Goal: Information Seeking & Learning: Learn about a topic

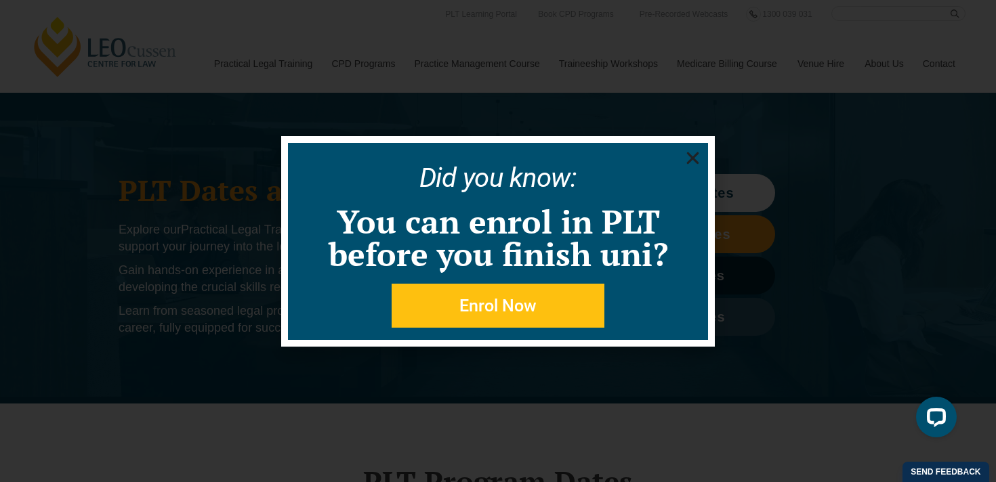
click at [696, 150] on icon "Close" at bounding box center [692, 158] width 17 height 17
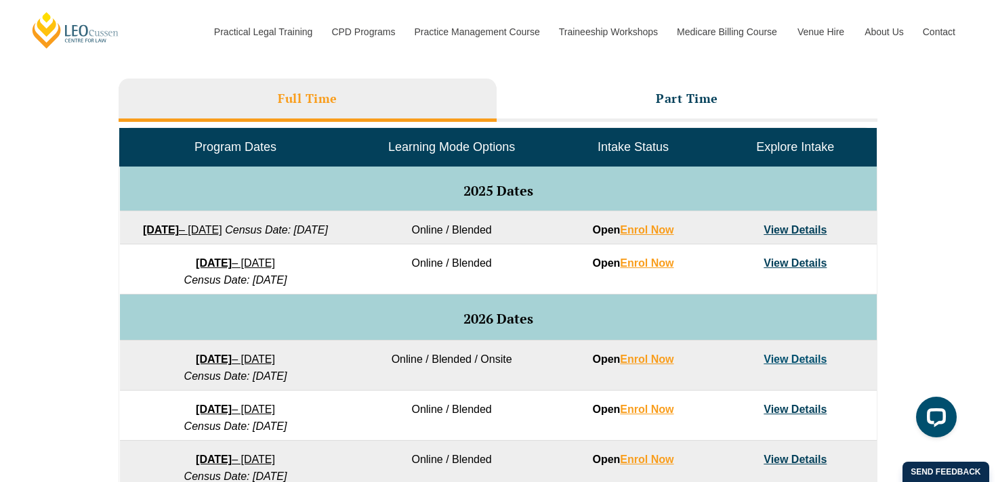
scroll to position [604, 0]
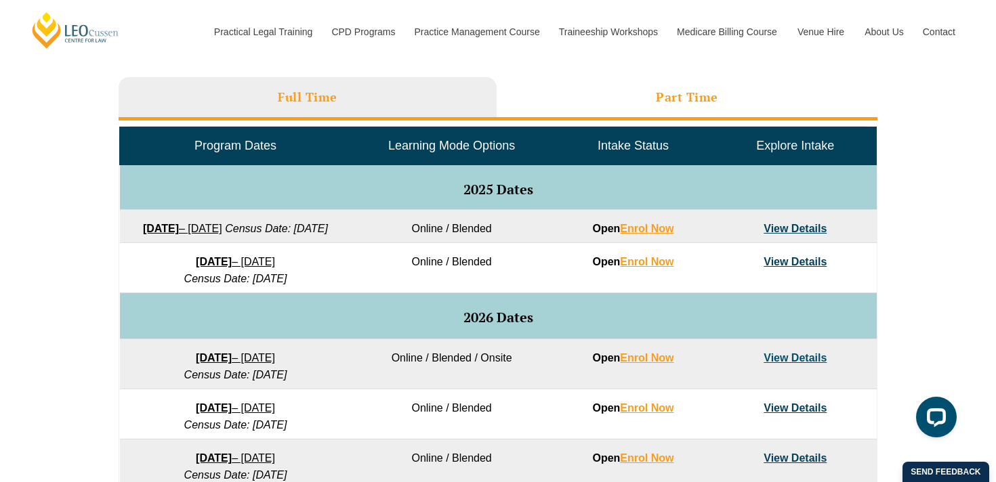
click at [669, 91] on h3 "Part Time" at bounding box center [687, 97] width 62 height 16
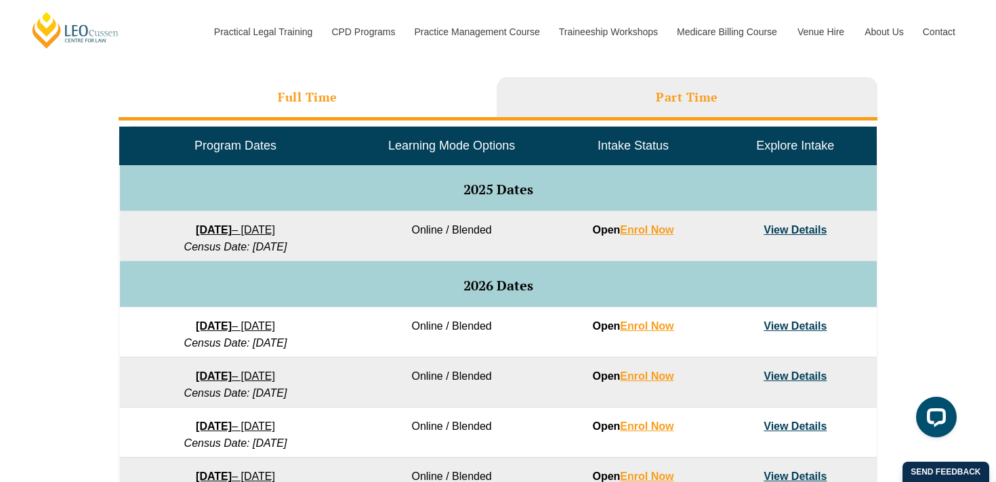
click at [452, 100] on li "Full Time" at bounding box center [308, 98] width 378 height 43
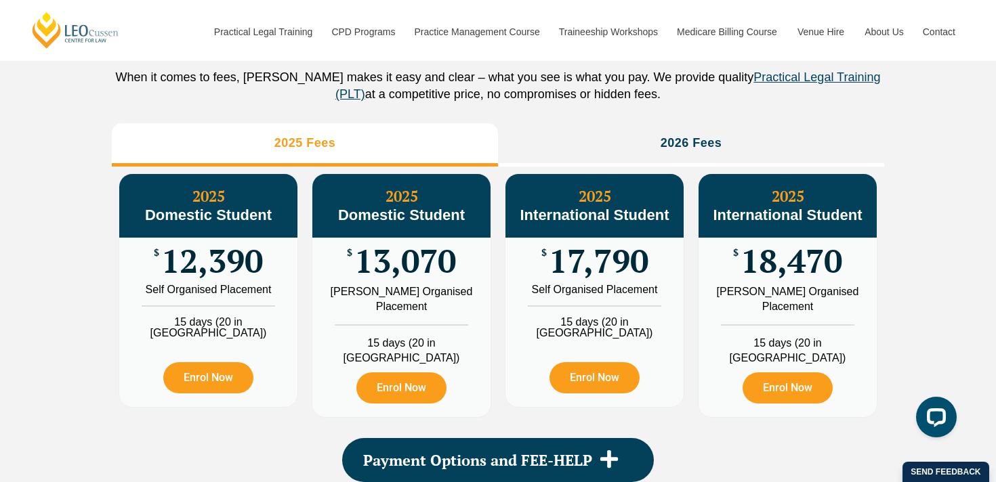
scroll to position [1531, 0]
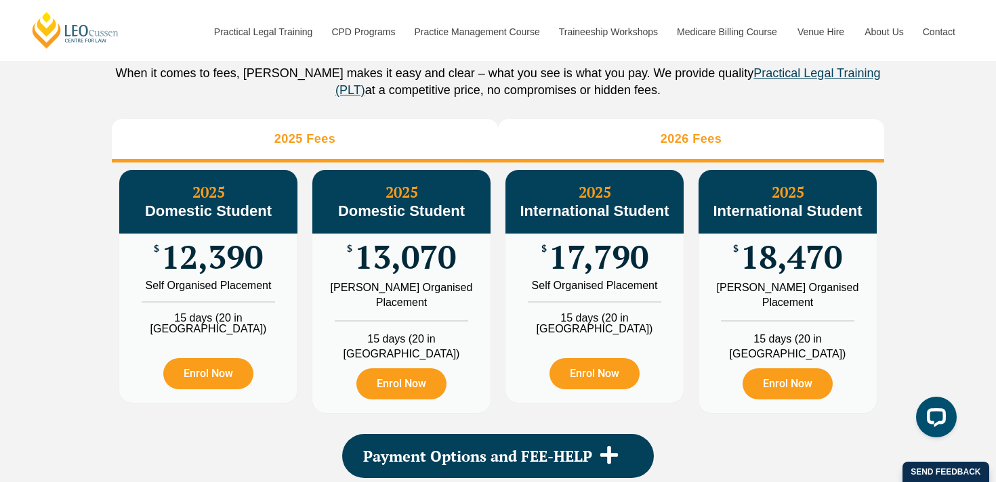
click at [589, 156] on li "2026 Fees" at bounding box center [691, 140] width 386 height 43
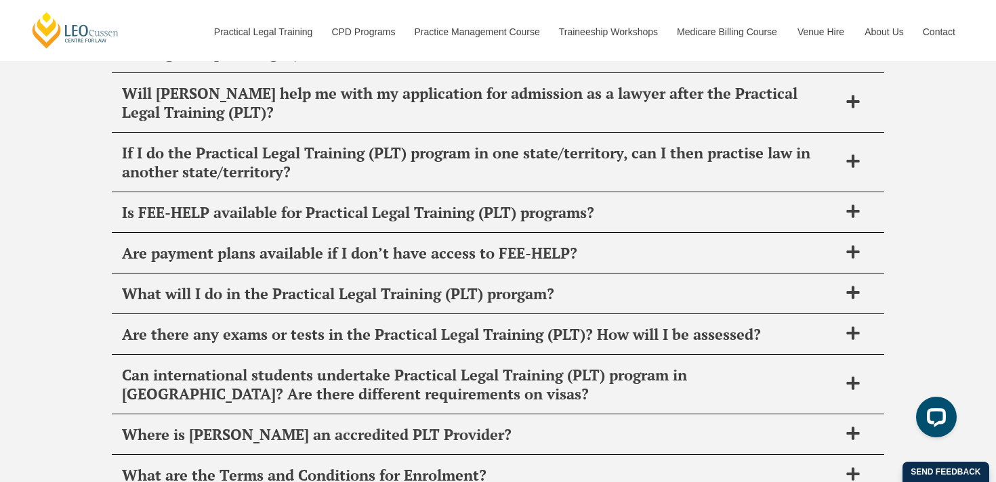
scroll to position [5600, 0]
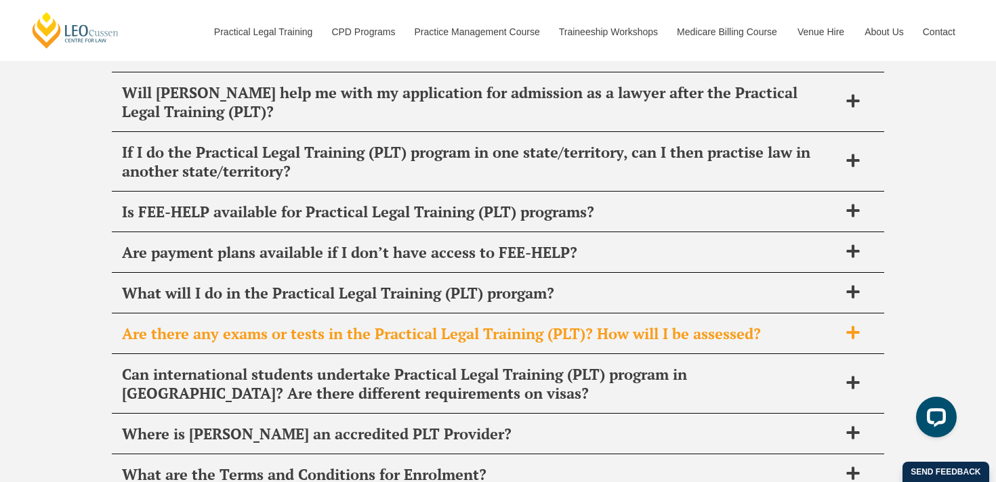
click at [660, 334] on span "Are there any exams or tests in the Practical Legal Training (PLT)? How will I …" at bounding box center [480, 333] width 717 height 19
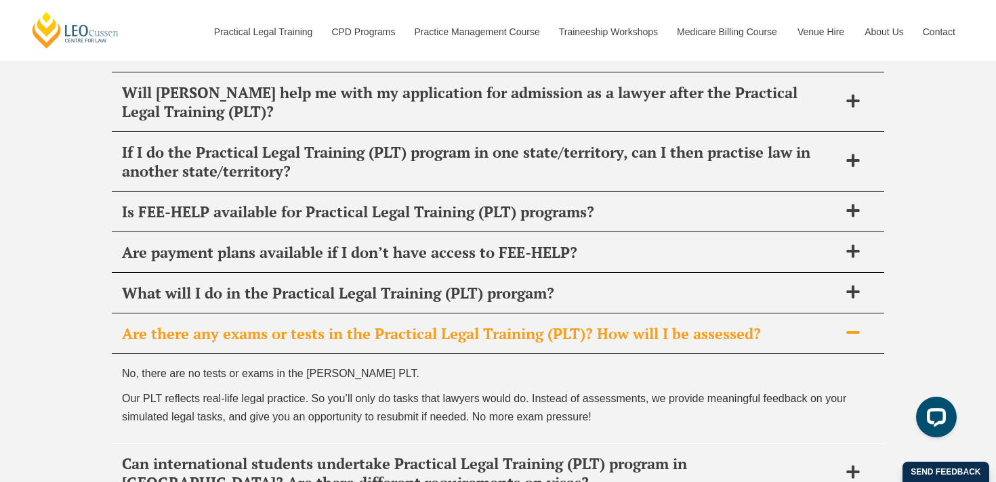
click at [612, 350] on div "Are there any exams or tests in the Practical Legal Training (PLT)? How will I …" at bounding box center [498, 334] width 772 height 40
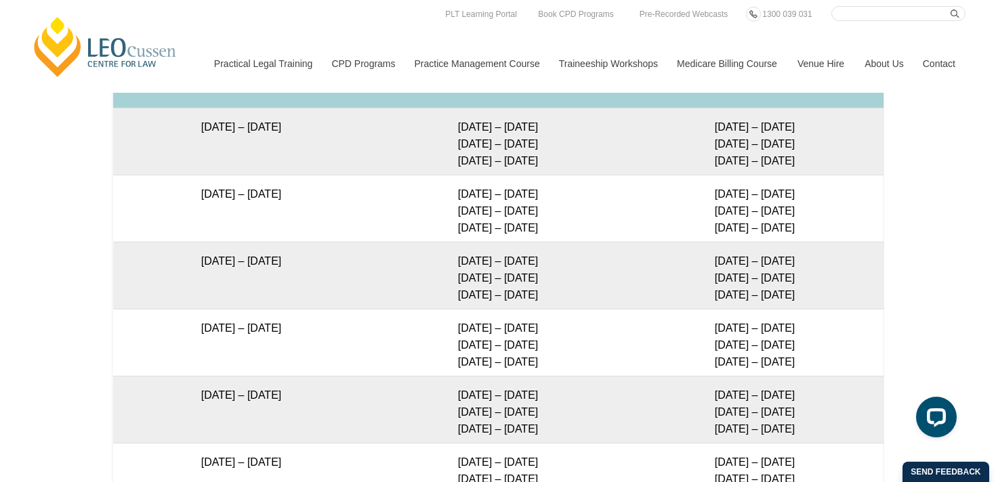
scroll to position [2481, 0]
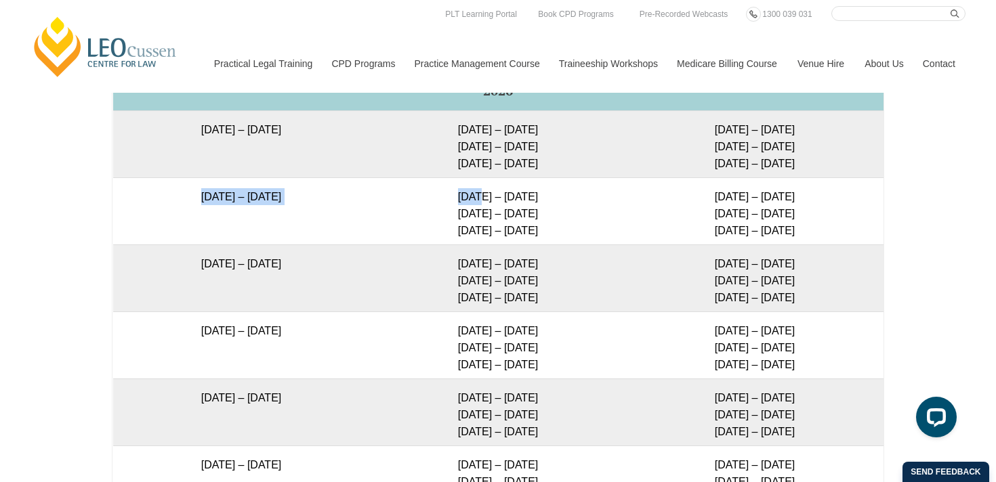
drag, startPoint x: 157, startPoint y: 217, endPoint x: 475, endPoint y: 218, distance: 317.7
click at [475, 218] on tr "16 February 2026 – 3 July 2026 23 – 26 Feb 2026 5 – 7 May 2026 23 – 25 Jun 2026…" at bounding box center [498, 210] width 770 height 67
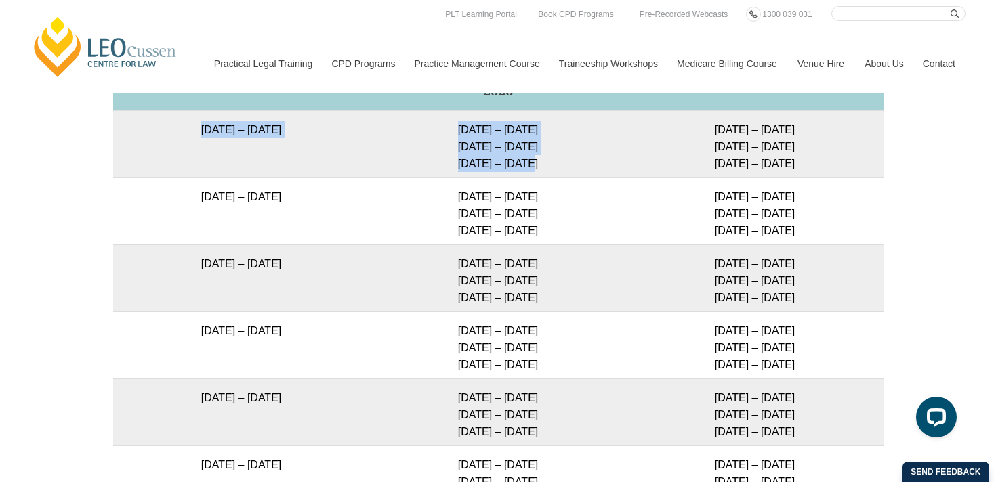
drag, startPoint x: 142, startPoint y: 143, endPoint x: 541, endPoint y: 187, distance: 402.1
click at [542, 177] on tr "27 January 2026 – 12 June 2026 2 – 5 Feb 2026 14 – 16 Apr 2026 2 – 4 Jun 2026 3…" at bounding box center [498, 143] width 770 height 67
copy tr "27 January 2026 – 12 June 2026 2 – 5 Feb 2026 14 – 16 Apr 2026 2 – 4 Jun 2026"
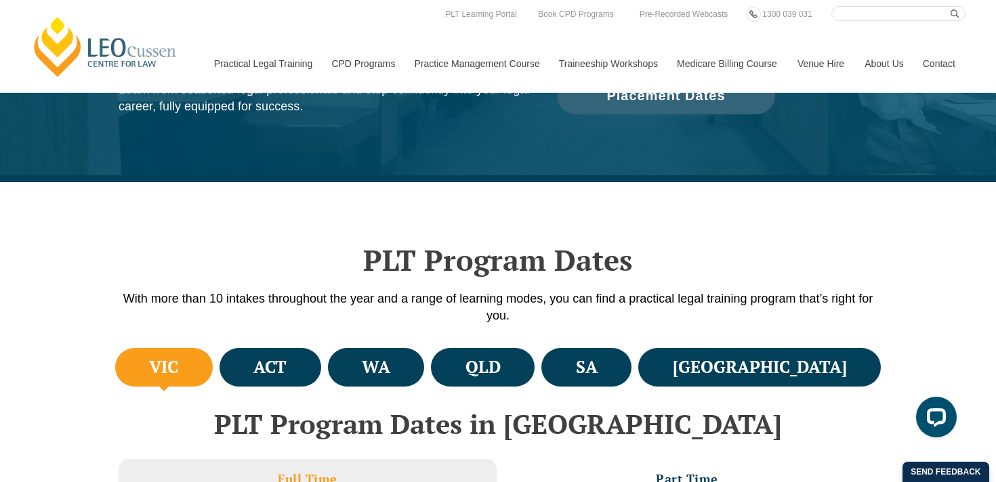
scroll to position [142, 0]
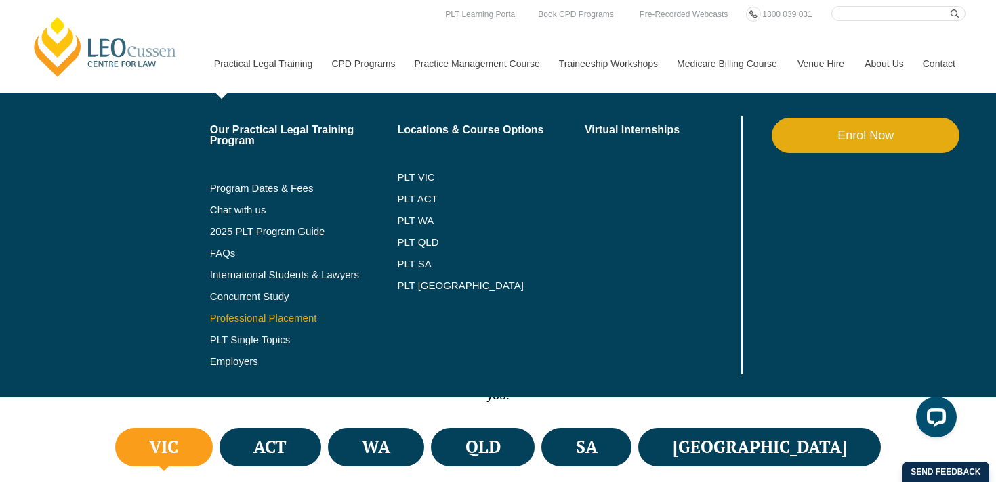
click at [226, 318] on link "Professional Placement" at bounding box center [304, 318] width 188 height 11
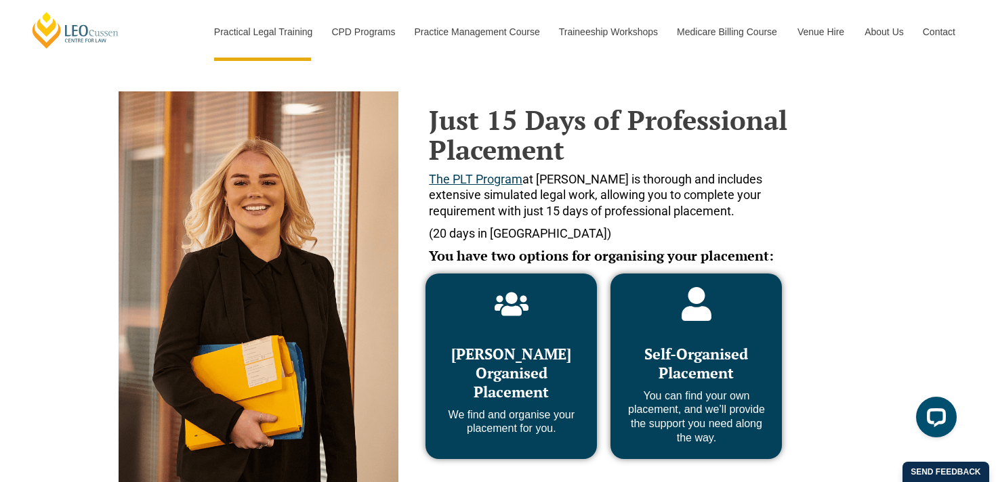
scroll to position [572, 0]
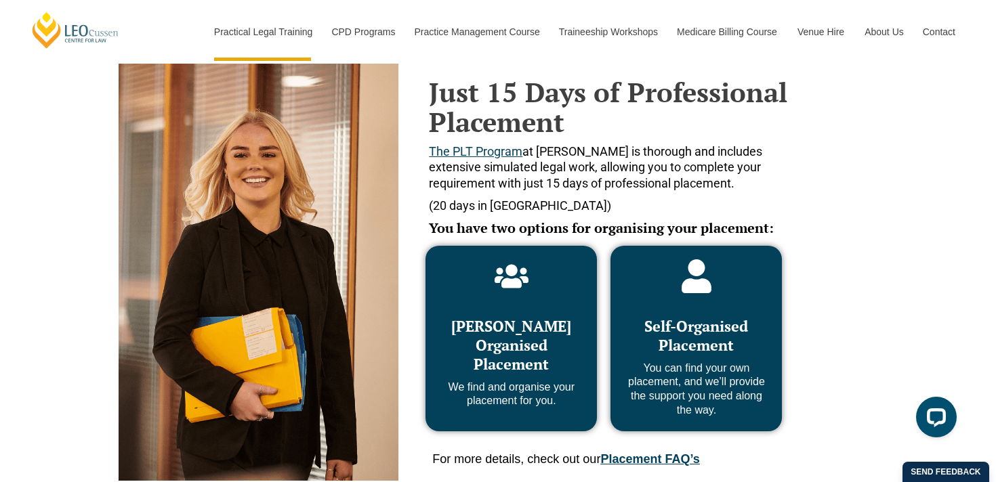
click at [654, 364] on p "You can find your own placement, and we’ll provide the support you need along t…" at bounding box center [696, 390] width 144 height 56
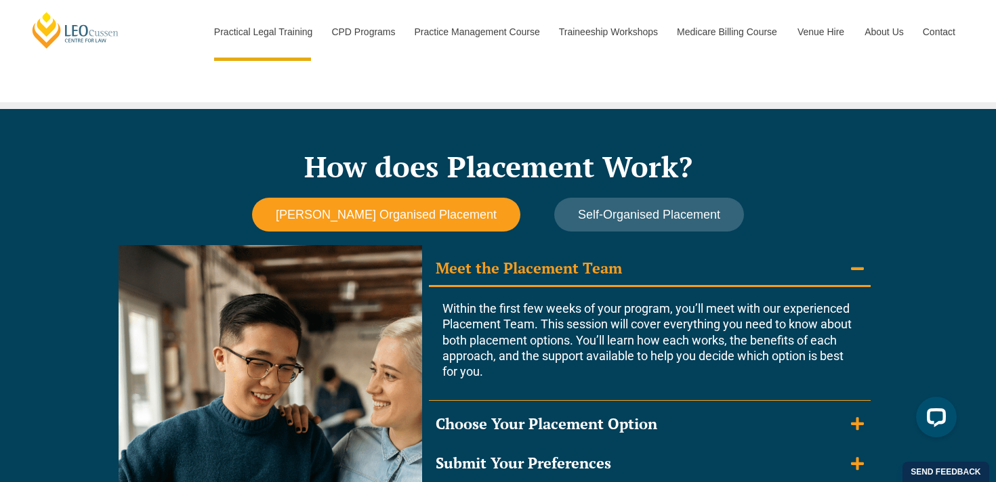
scroll to position [1084, 0]
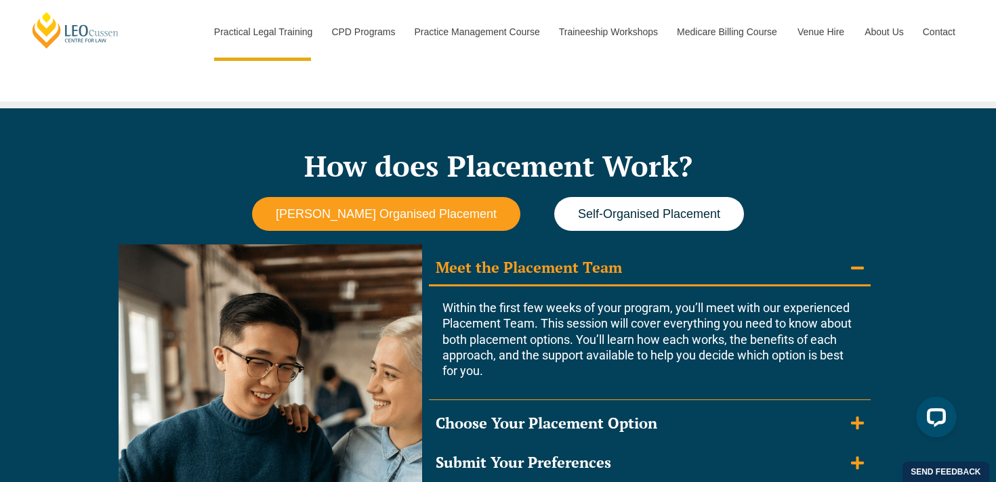
click at [638, 228] on button "Self-Organised Placement" at bounding box center [649, 214] width 190 height 35
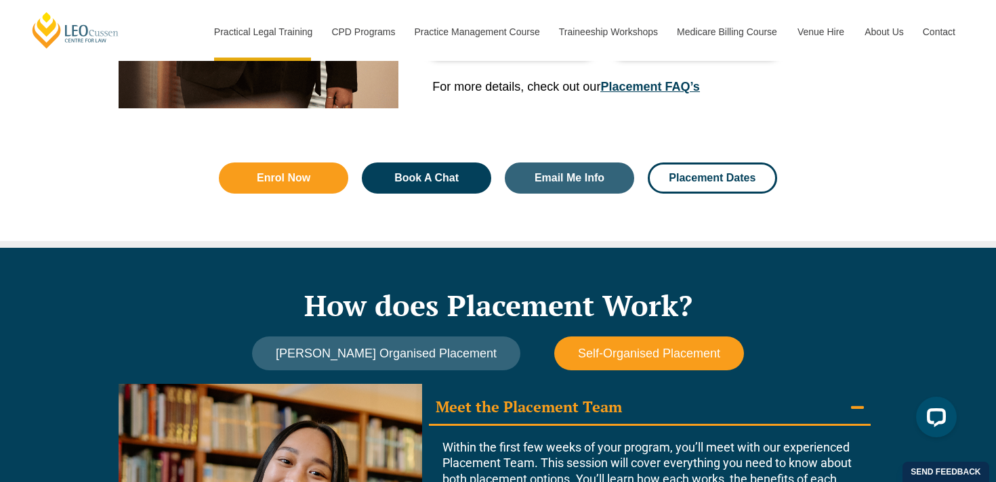
scroll to position [952, 0]
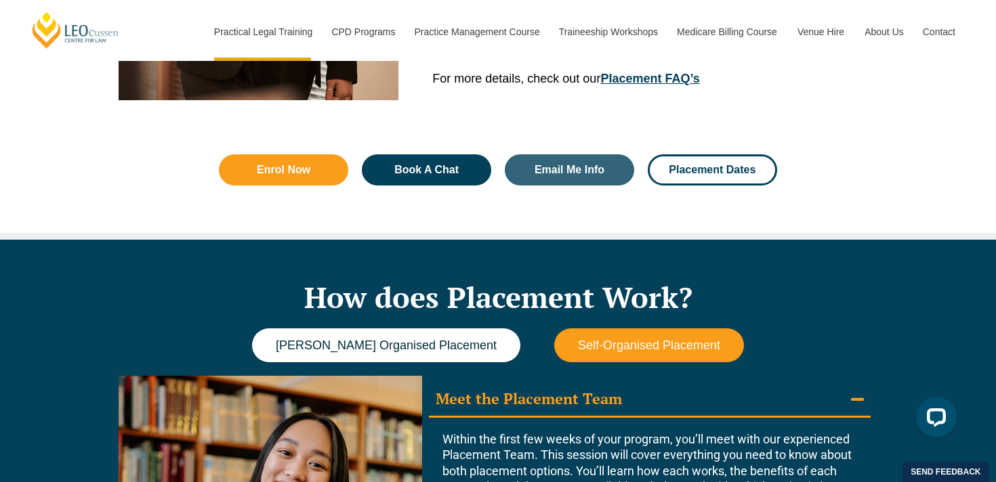
click at [440, 331] on button "Leo Cussen Organised Placement" at bounding box center [386, 346] width 268 height 35
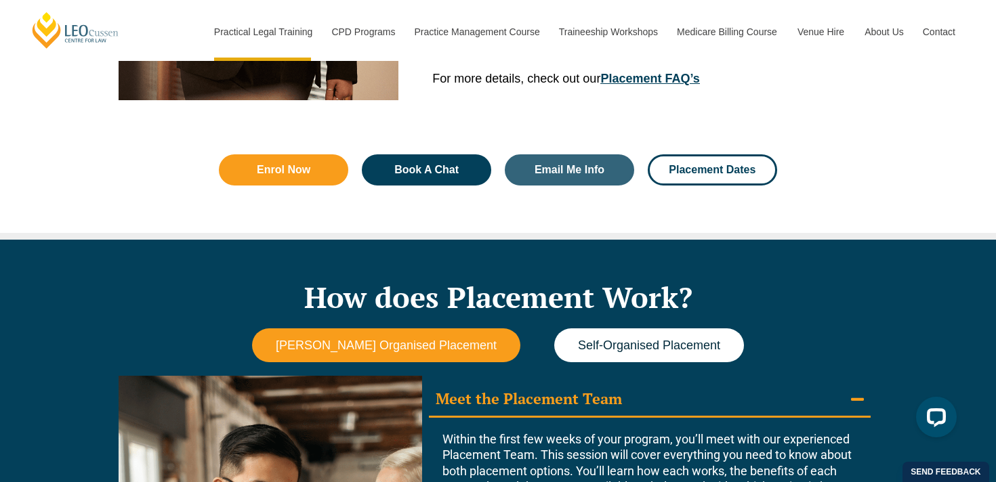
click at [554, 348] on button "Self-Organised Placement" at bounding box center [649, 346] width 190 height 35
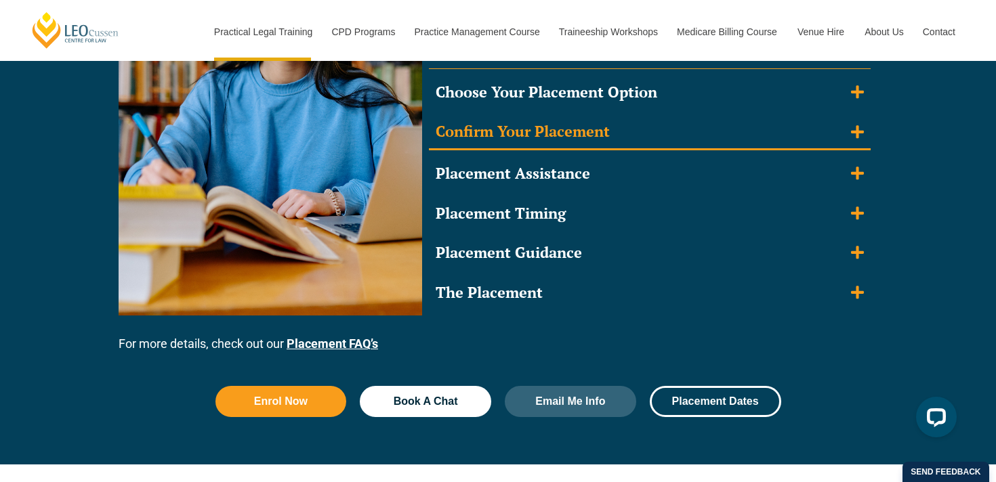
scroll to position [1331, 0]
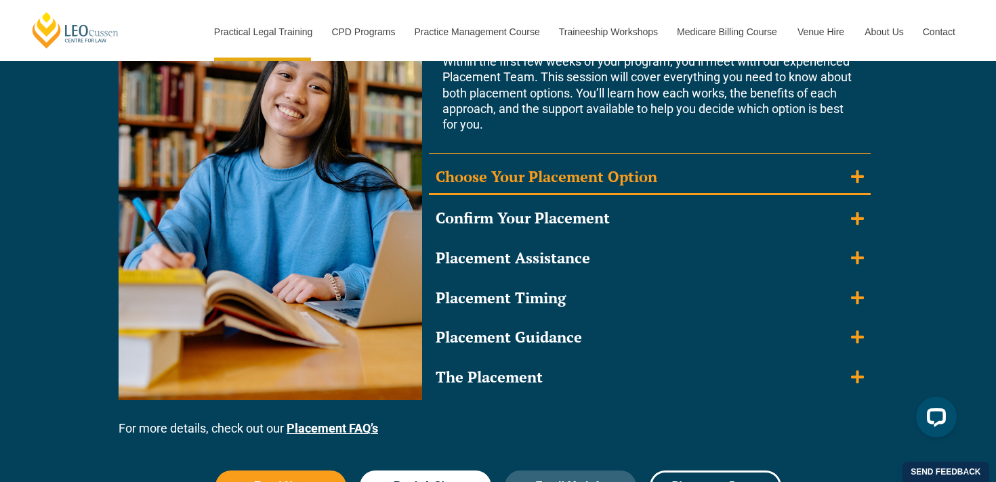
click at [606, 183] on div "Choose Your Placement Option" at bounding box center [547, 177] width 222 height 20
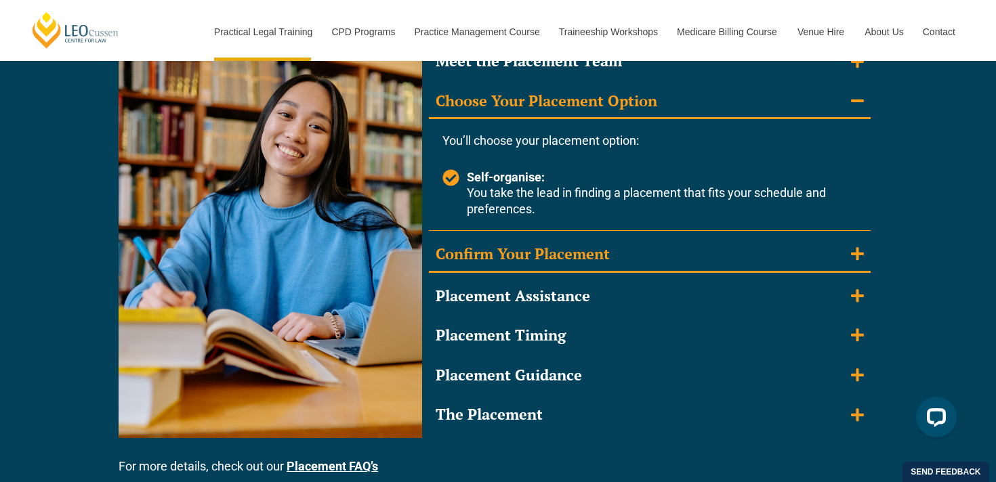
scroll to position [1269, 0]
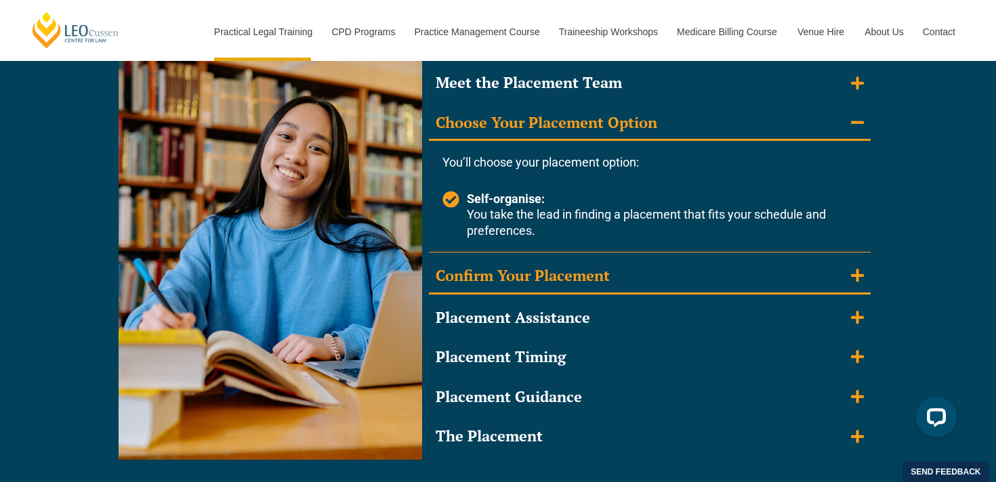
click at [566, 286] on summary "Confirm Your Placement" at bounding box center [650, 276] width 442 height 35
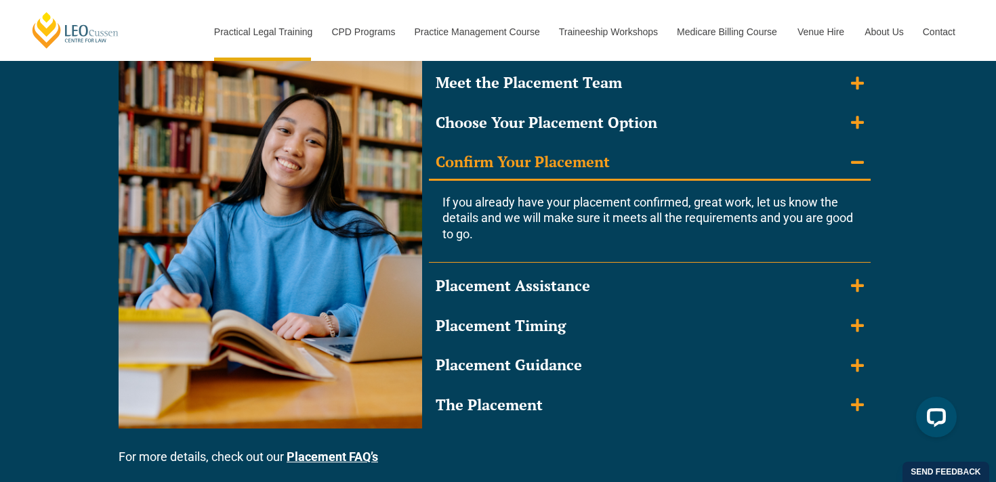
click at [566, 286] on div "Placement Assistance" at bounding box center [513, 286] width 154 height 20
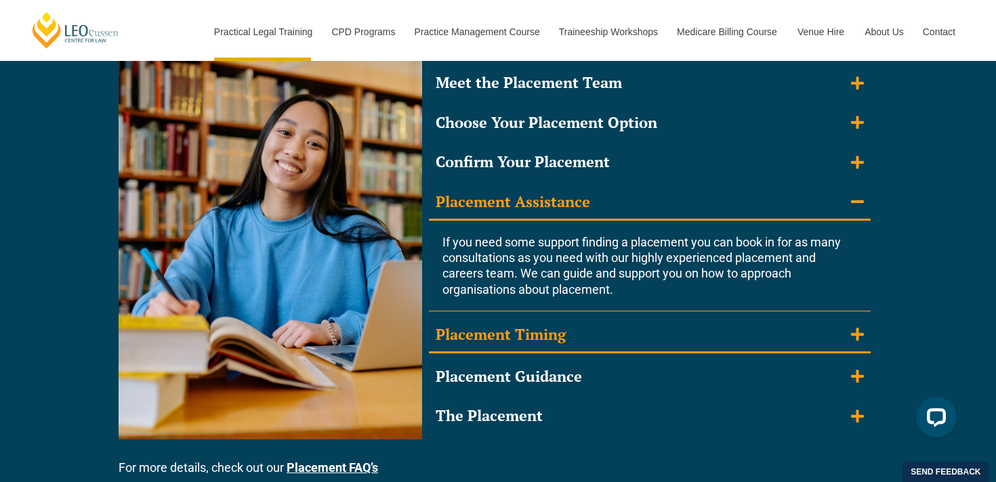
click at [556, 331] on div "Placement Timing" at bounding box center [501, 335] width 130 height 20
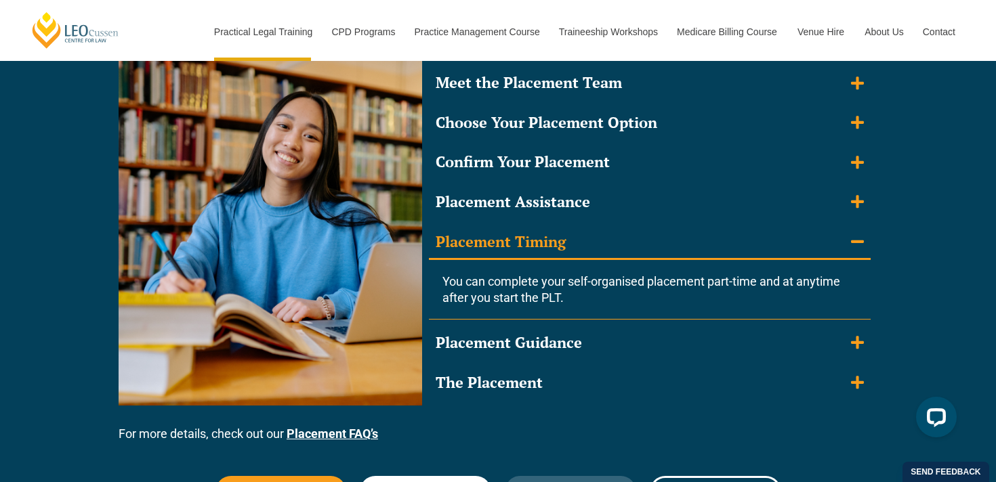
click at [556, 331] on summary "Placement Guidance" at bounding box center [650, 343] width 442 height 33
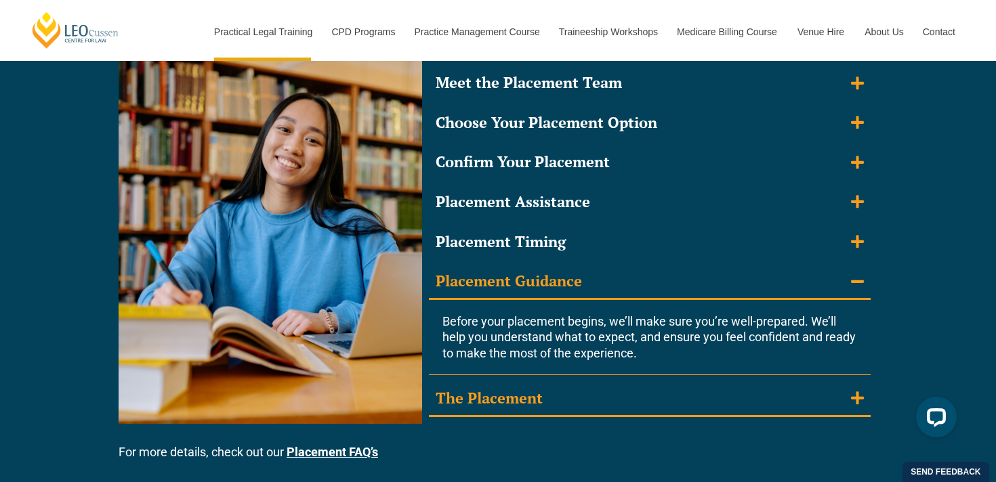
click at [550, 396] on summary "The Placement" at bounding box center [650, 399] width 442 height 35
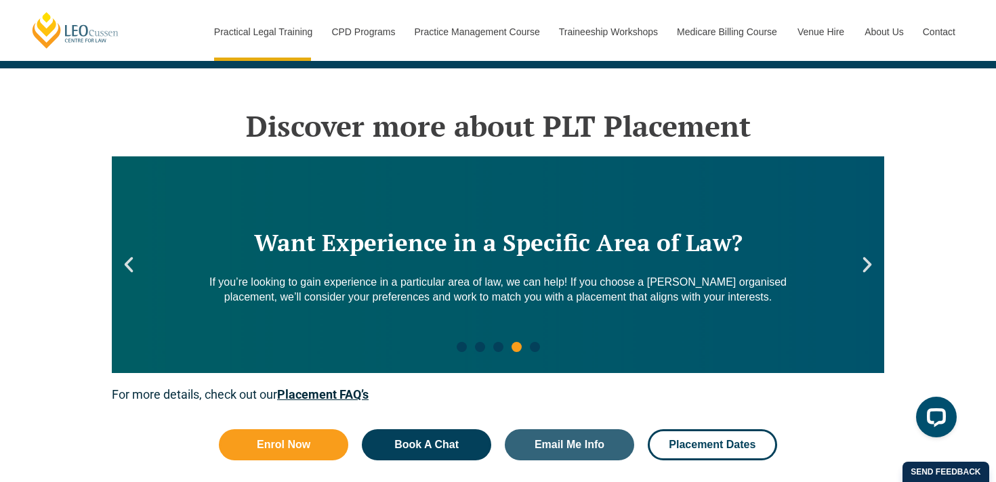
scroll to position [1980, 0]
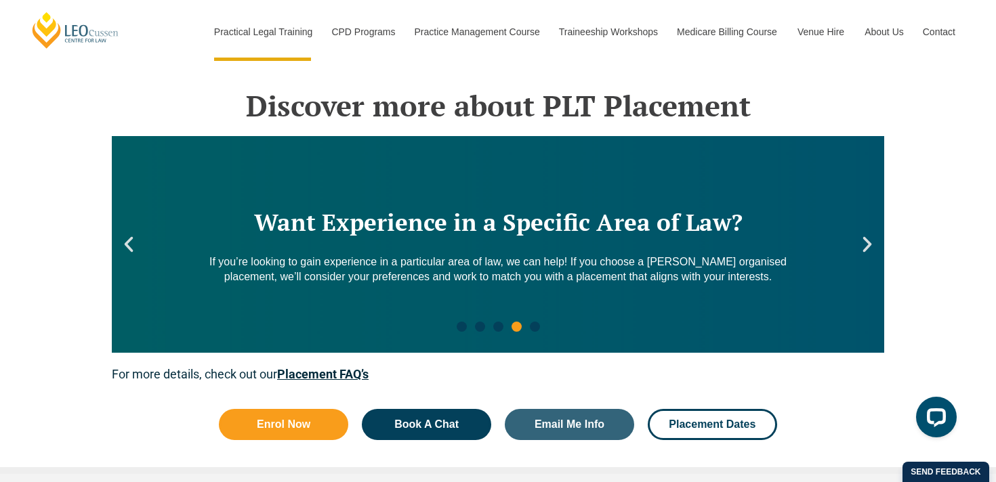
click at [863, 245] on icon "Next slide" at bounding box center [867, 244] width 20 height 20
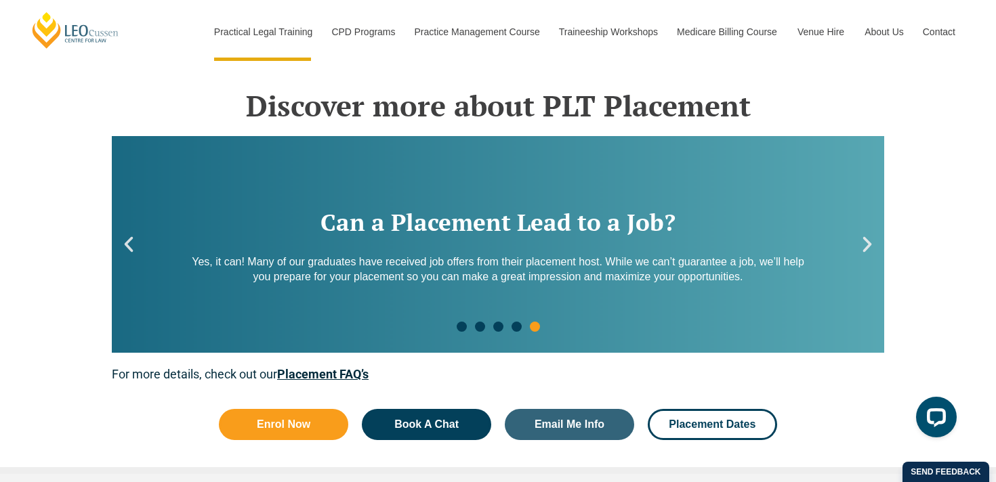
click at [863, 245] on icon "Next slide" at bounding box center [867, 244] width 20 height 20
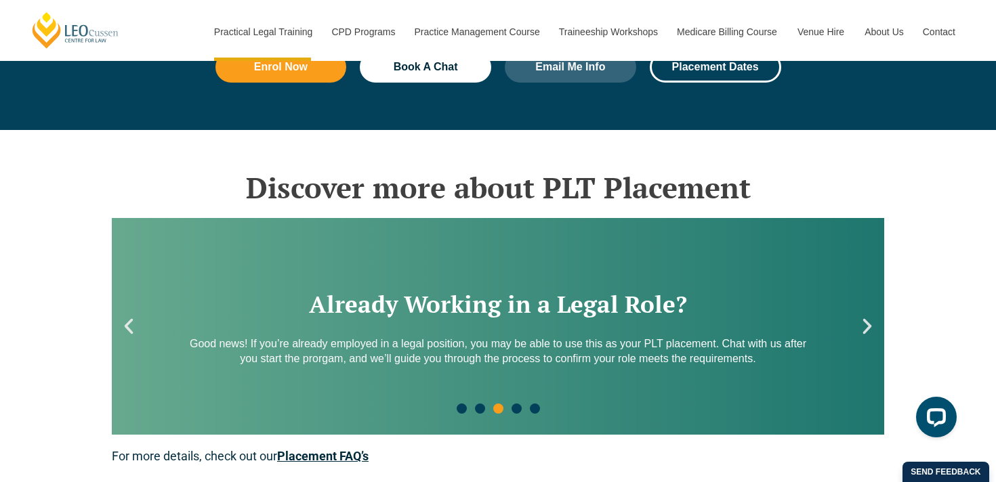
scroll to position [1900, 0]
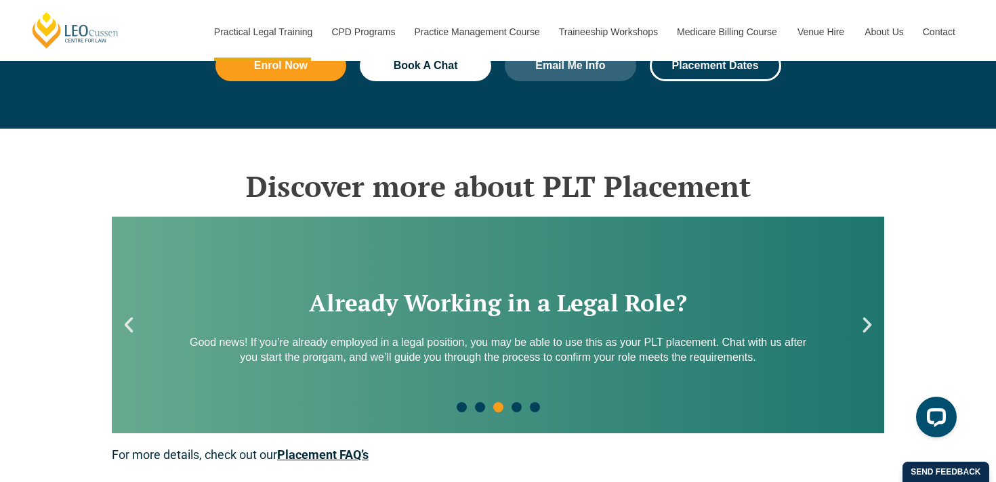
click at [860, 333] on icon "Next slide" at bounding box center [867, 325] width 20 height 20
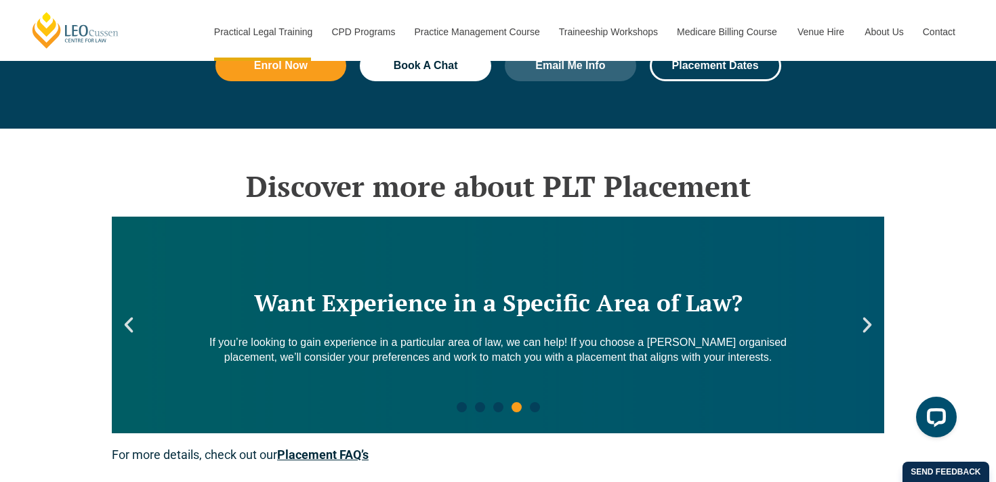
click at [860, 333] on icon "Next slide" at bounding box center [867, 325] width 20 height 20
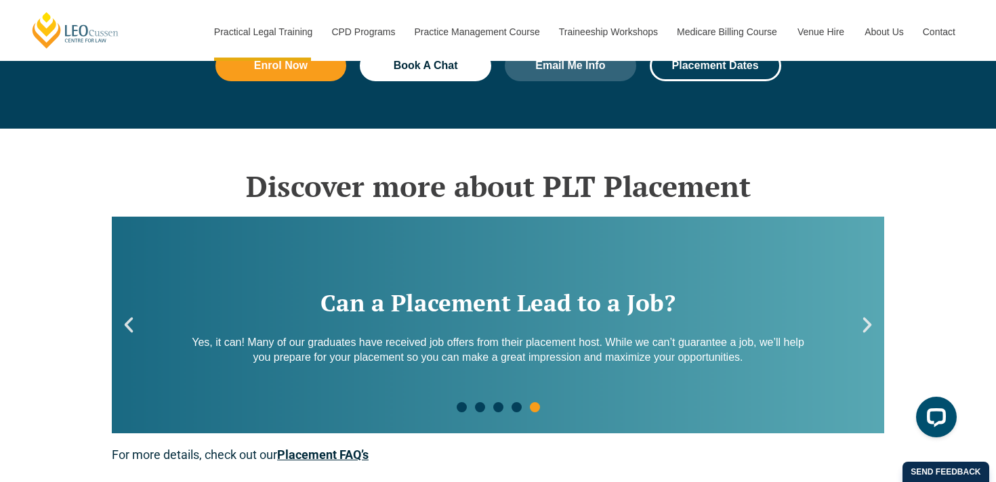
click at [860, 333] on icon "Next slide" at bounding box center [867, 325] width 20 height 20
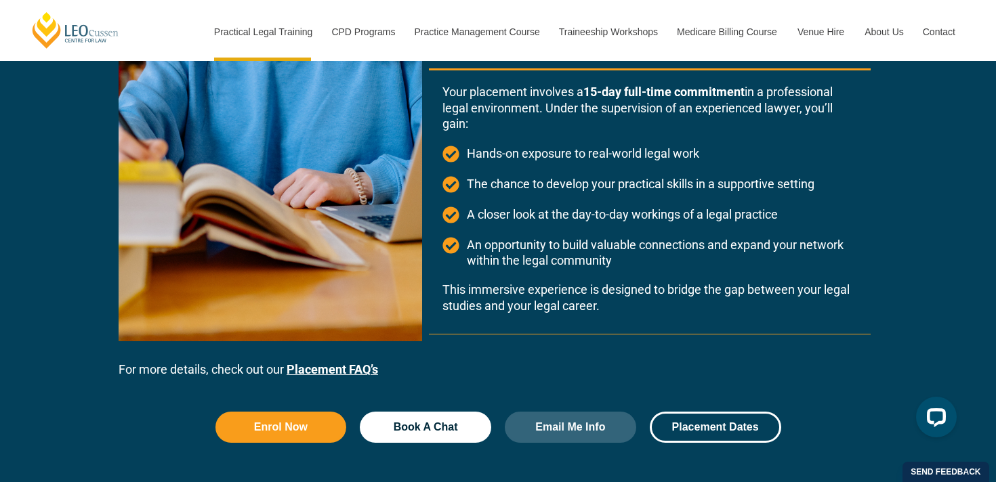
scroll to position [1524, 0]
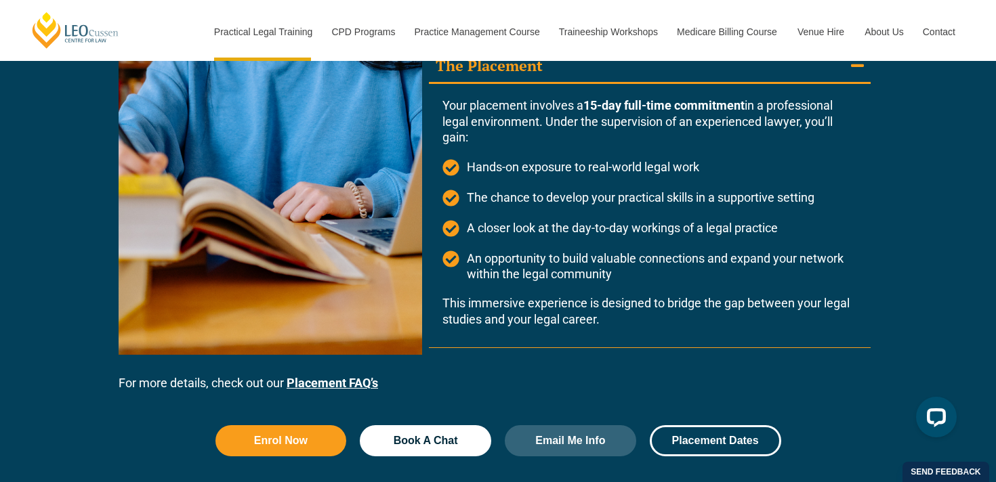
click at [323, 376] on link "Placement FAQ’s" at bounding box center [332, 383] width 91 height 14
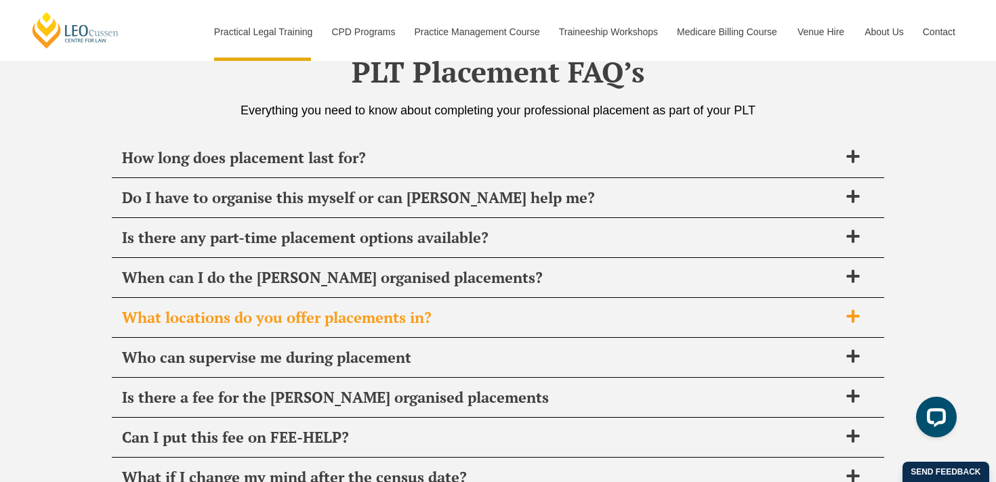
scroll to position [4918, 0]
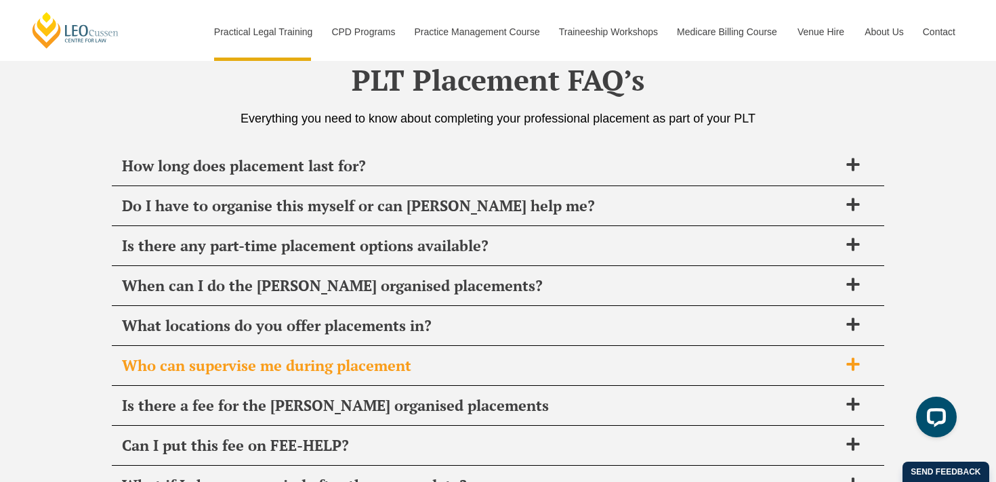
click at [243, 359] on span "Who can supervise me during placement" at bounding box center [480, 365] width 717 height 19
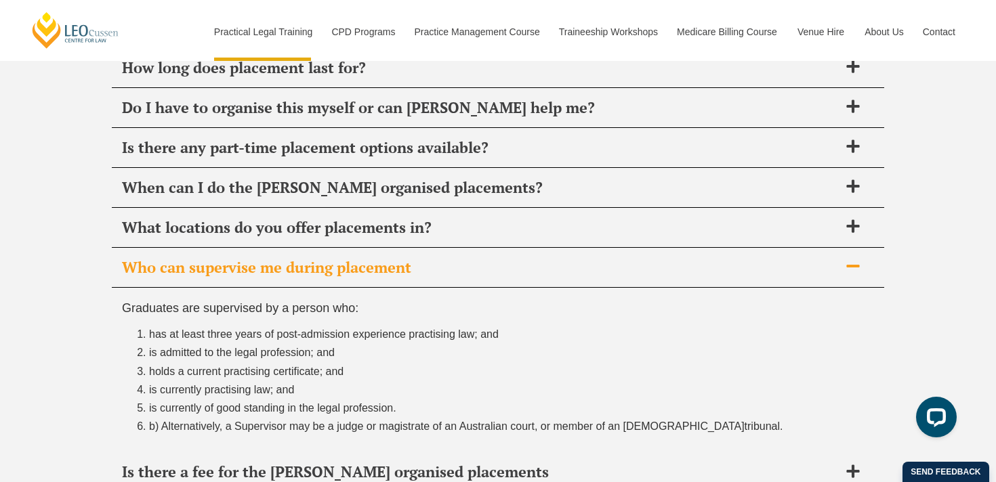
scroll to position [5023, 0]
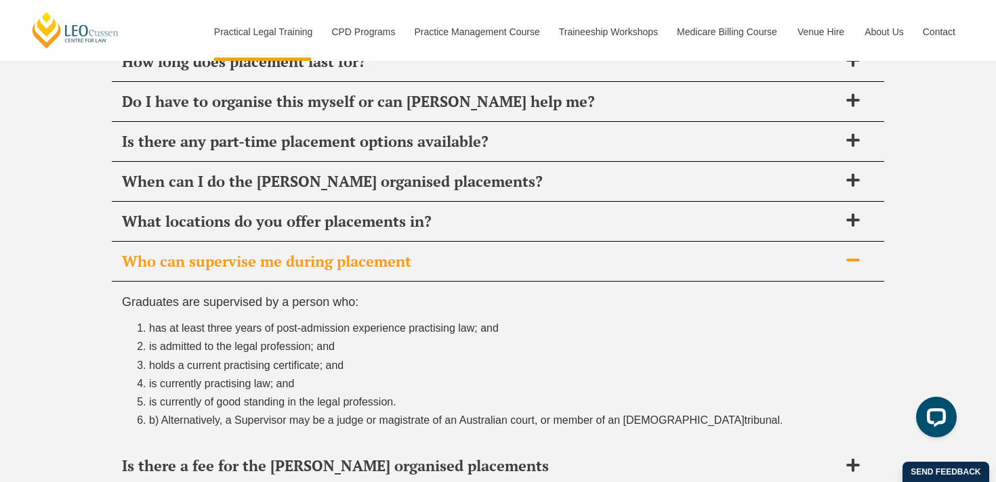
click at [251, 263] on span "Who can supervise me during placement" at bounding box center [480, 261] width 717 height 19
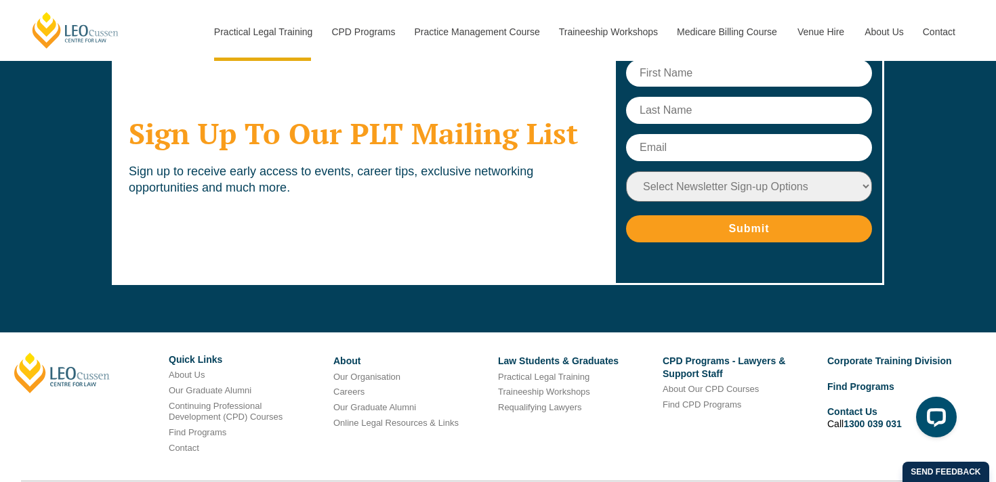
scroll to position [5673, 0]
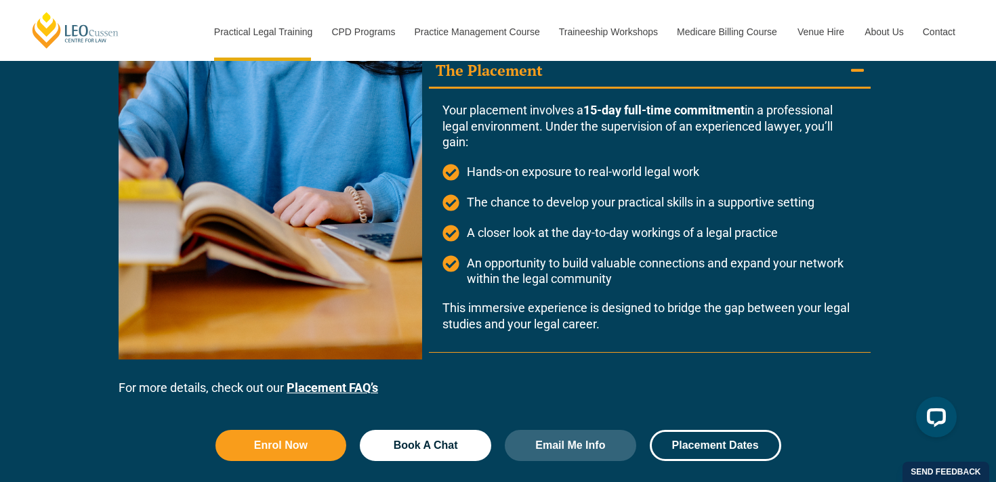
scroll to position [1524, 0]
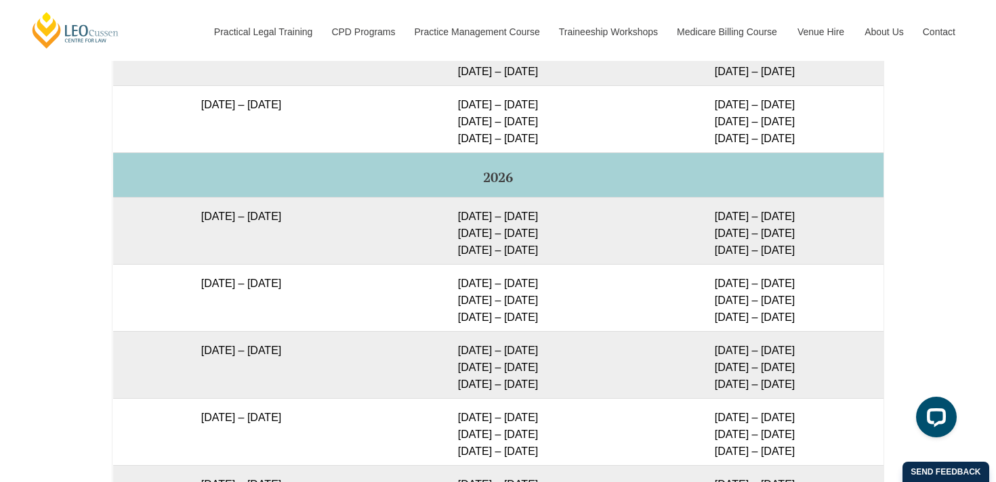
scroll to position [2395, 0]
drag, startPoint x: 455, startPoint y: 234, endPoint x: 535, endPoint y: 273, distance: 89.1
click at [535, 264] on td "2 – 5 Feb 2026 14 – 16 Apr 2026 2 – 4 Jun 2026" at bounding box center [498, 229] width 257 height 67
copy td "2 – 5 Feb 2026 14 – 16 Apr 2026 2 – 4 Jun 2026"
